Goal: Task Accomplishment & Management: Manage account settings

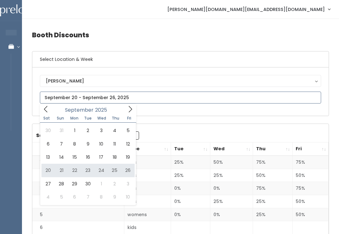
type input "[DATE] to [DATE]"
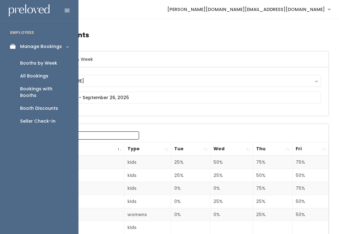
click at [33, 61] on div "Booths by Week" at bounding box center [38, 63] width 37 height 7
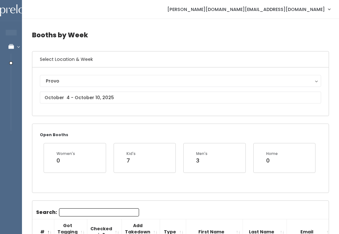
click at [48, 84] on div "Provo" at bounding box center [180, 81] width 269 height 7
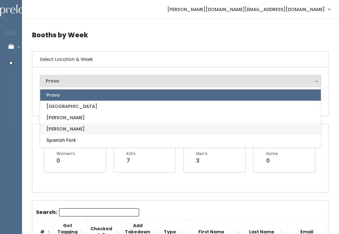
click at [47, 126] on span "[PERSON_NAME]" at bounding box center [65, 129] width 38 height 7
select select "3"
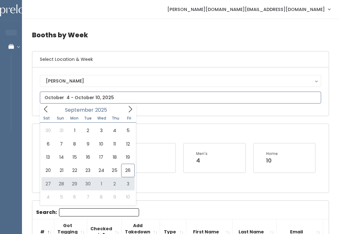
type input "September 27 to October 3"
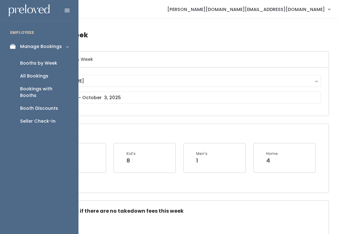
click at [47, 106] on link "Booth Discounts" at bounding box center [39, 108] width 79 height 13
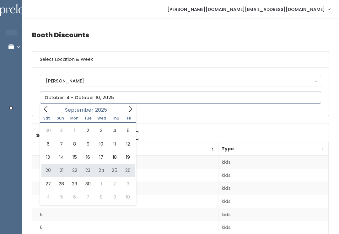
type input "[DATE] to [DATE]"
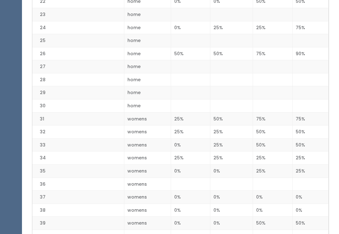
scroll to position [449, 0]
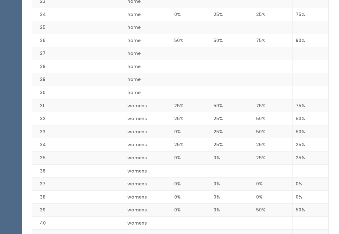
click at [258, 153] on td "25%" at bounding box center [273, 157] width 40 height 13
